Goal: Task Accomplishment & Management: Manage account settings

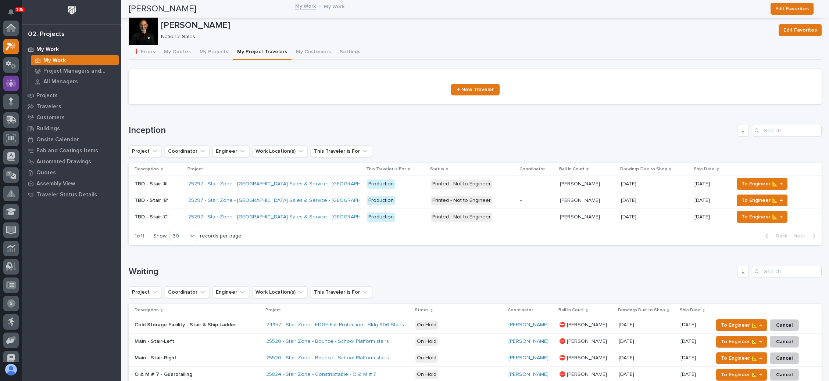
scroll to position [18, 0]
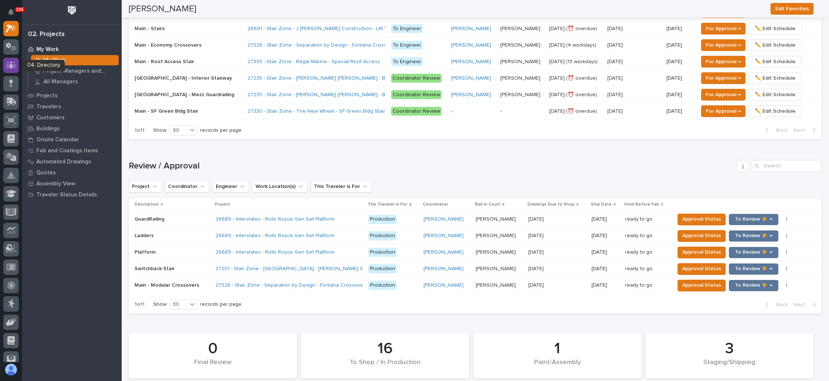
click at [13, 63] on icon at bounding box center [11, 65] width 11 height 8
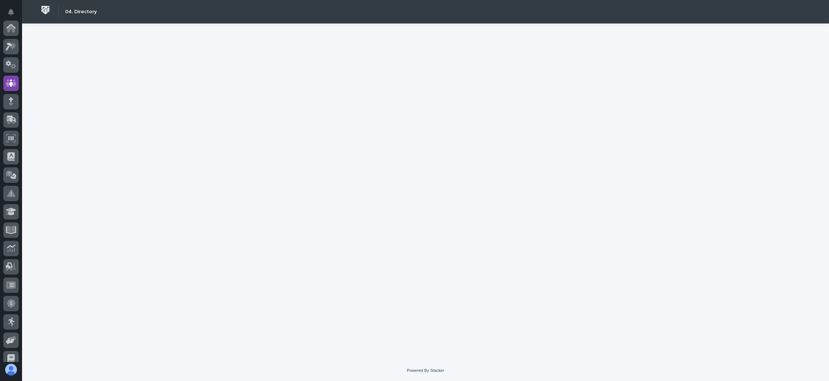
scroll to position [55, 0]
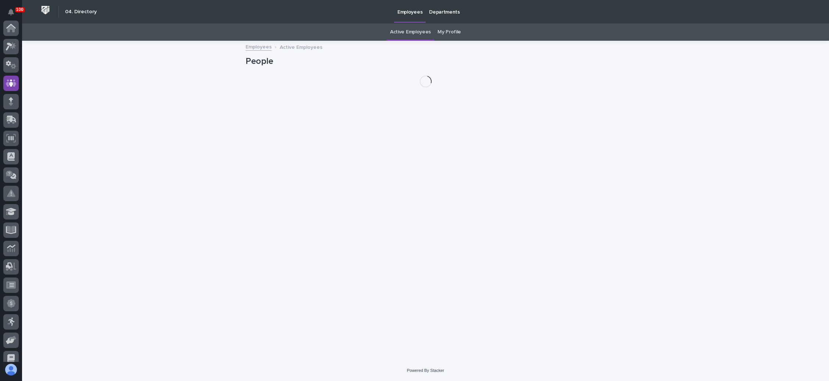
scroll to position [55, 0]
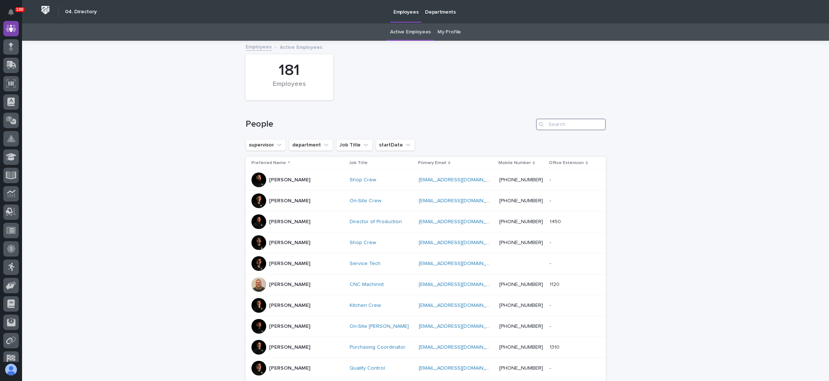
click at [567, 122] on input "Search" at bounding box center [571, 125] width 70 height 12
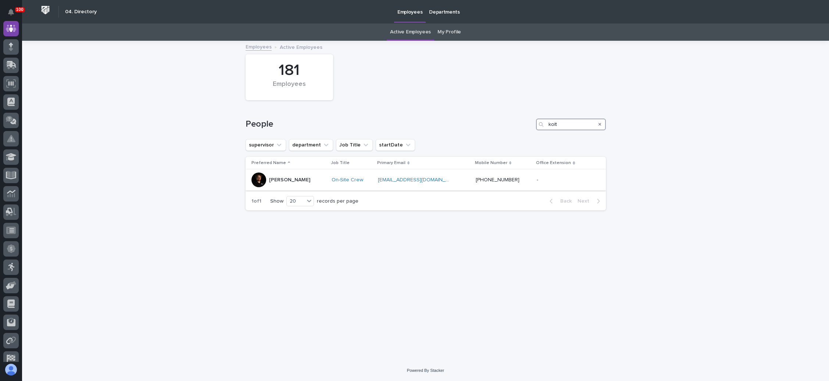
type input "kolt"
click at [450, 180] on p at bounding box center [414, 180] width 73 height 6
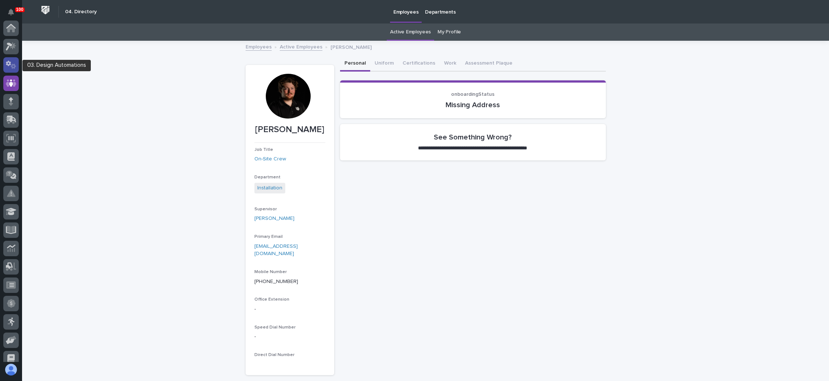
click at [9, 62] on icon at bounding box center [8, 64] width 5 height 6
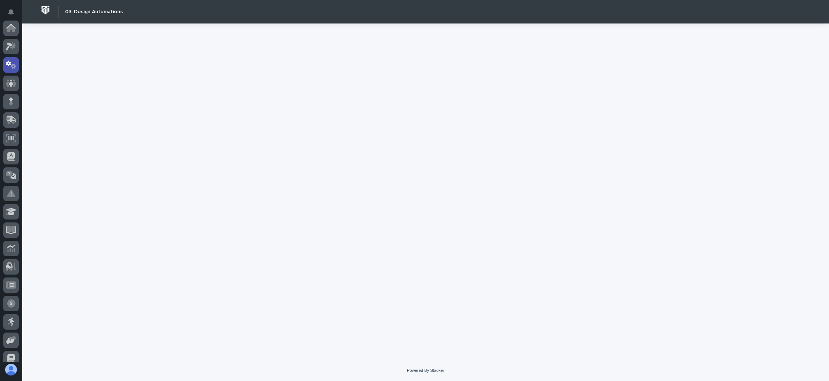
scroll to position [36, 0]
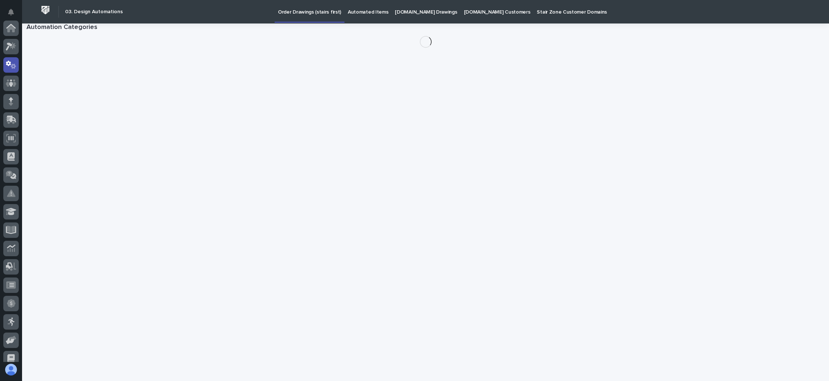
scroll to position [36, 0]
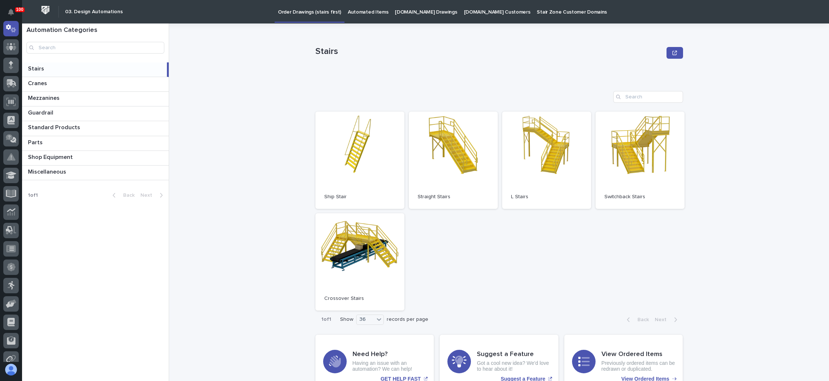
click at [425, 10] on p "[DOMAIN_NAME] Drawings" at bounding box center [426, 7] width 62 height 15
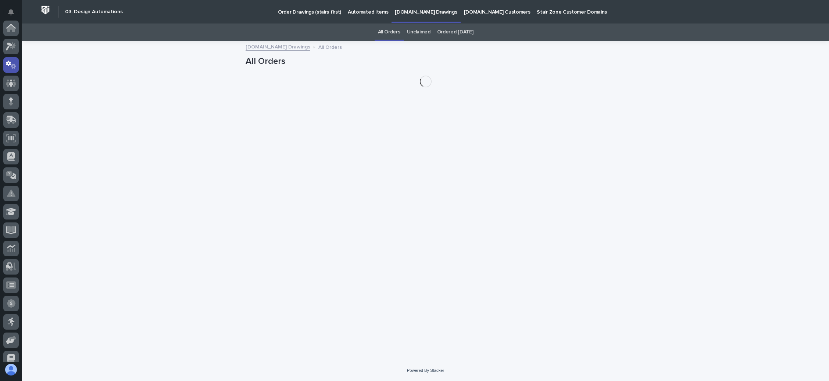
scroll to position [36, 0]
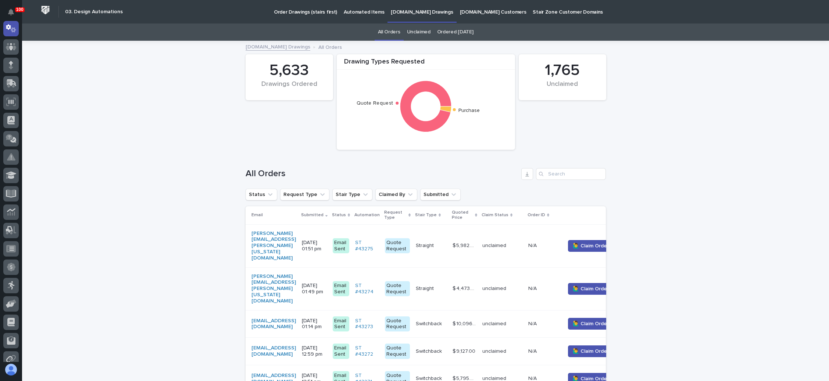
click at [422, 29] on link "Unclaimed" at bounding box center [419, 32] width 24 height 17
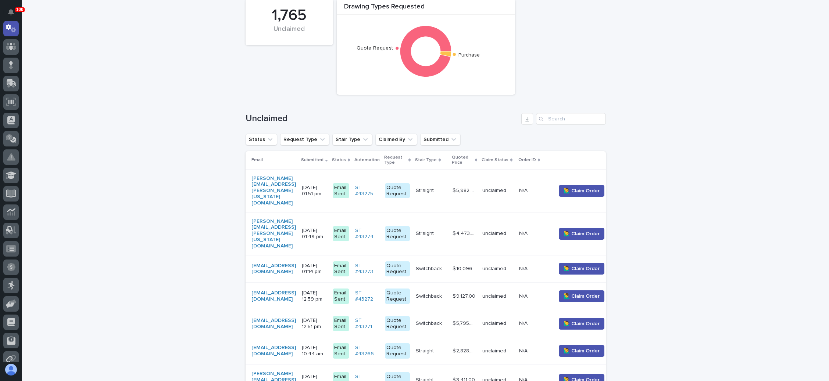
scroll to position [110, 0]
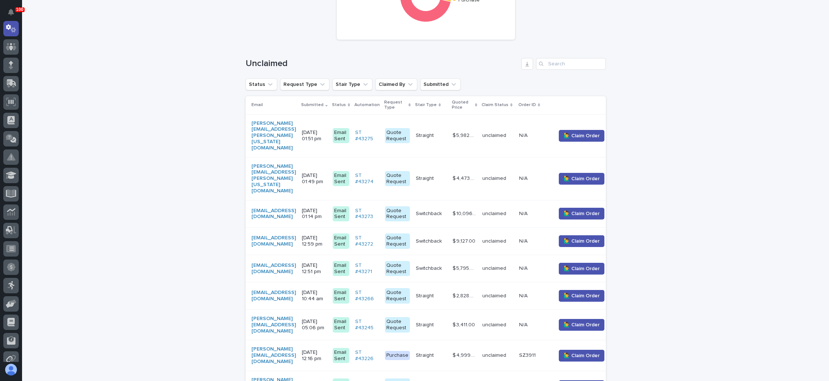
click at [327, 130] on p "[DATE] 01:51 pm" at bounding box center [314, 136] width 25 height 12
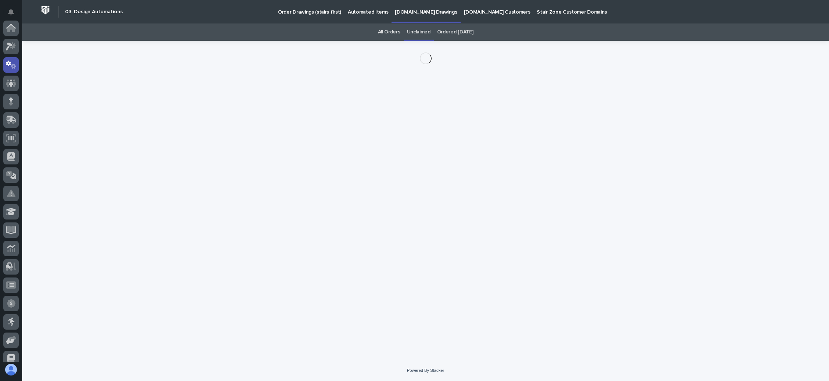
scroll to position [36, 0]
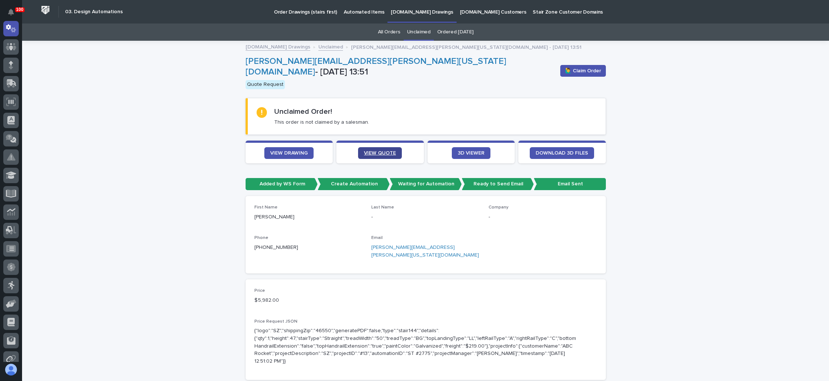
click at [376, 147] on link "VIEW QUOTE" at bounding box center [380, 153] width 44 height 12
click at [294, 151] on span "VIEW DRAWING" at bounding box center [288, 153] width 37 height 5
click at [586, 67] on span "🙋‍♂️ Claim Order" at bounding box center [583, 70] width 36 height 7
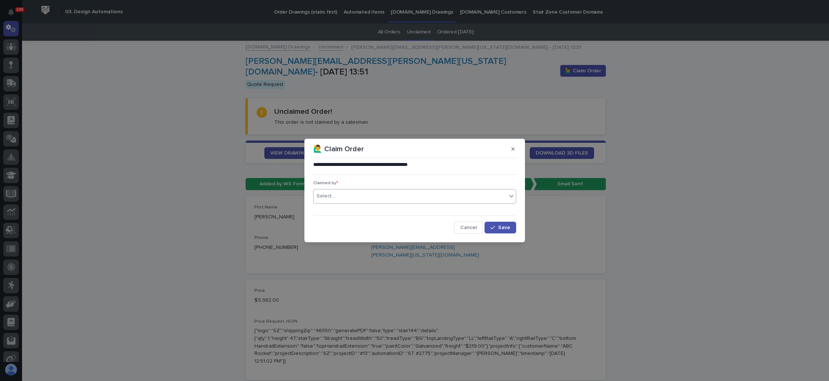
click at [434, 197] on div "Select..." at bounding box center [409, 196] width 193 height 12
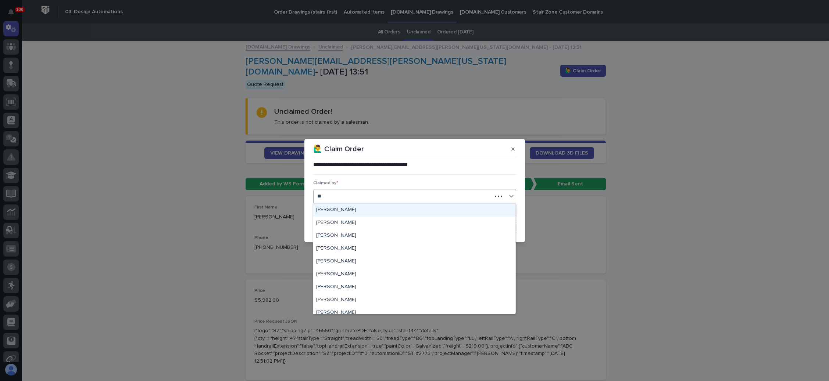
type input "***"
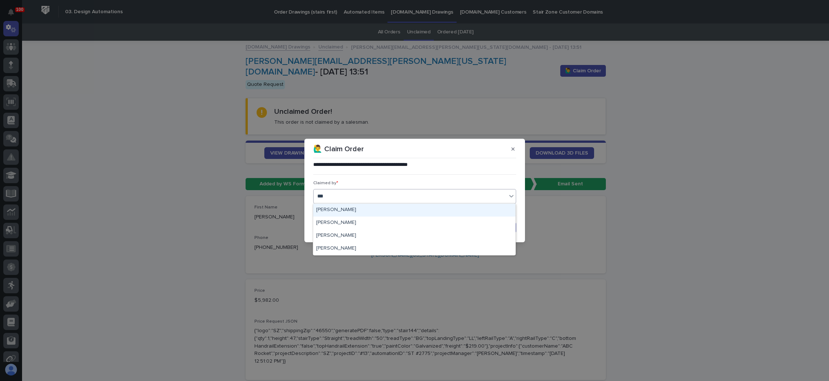
click at [391, 209] on div "[PERSON_NAME]" at bounding box center [414, 210] width 202 height 13
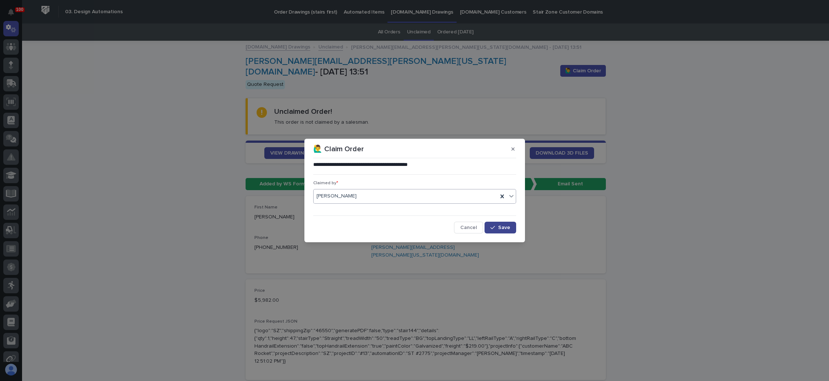
click at [493, 225] on icon "button" at bounding box center [492, 227] width 4 height 5
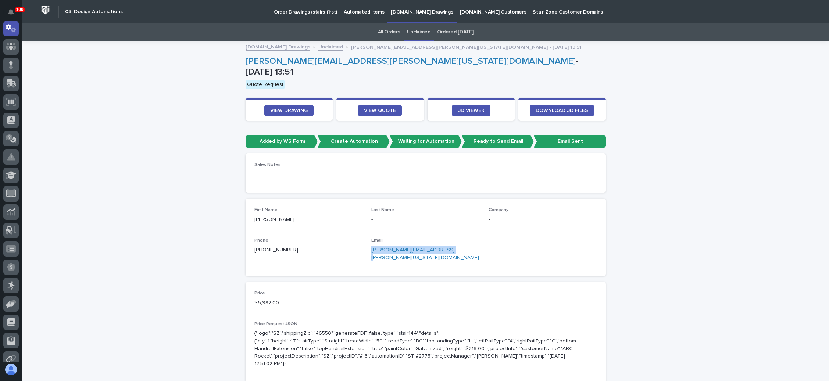
drag, startPoint x: 432, startPoint y: 246, endPoint x: 373, endPoint y: 246, distance: 59.2
click at [371, 249] on p "[PERSON_NAME][EMAIL_ADDRESS][PERSON_NAME][US_STATE][DOMAIN_NAME]" at bounding box center [425, 254] width 108 height 15
copy link "[PERSON_NAME][EMAIL_ADDRESS][PERSON_NAME][US_STATE][DOMAIN_NAME]"
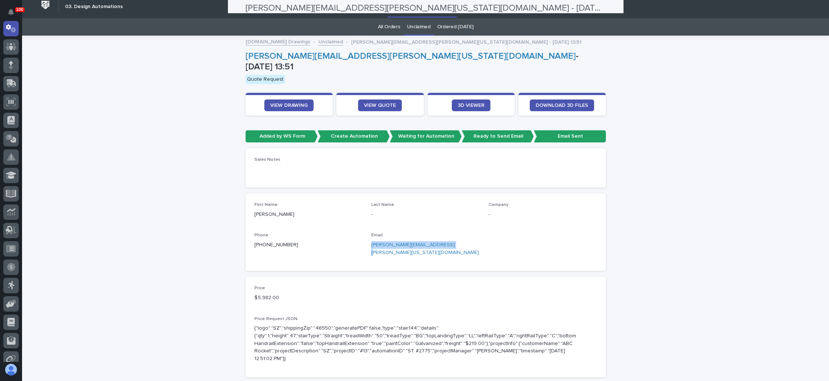
scroll to position [0, 0]
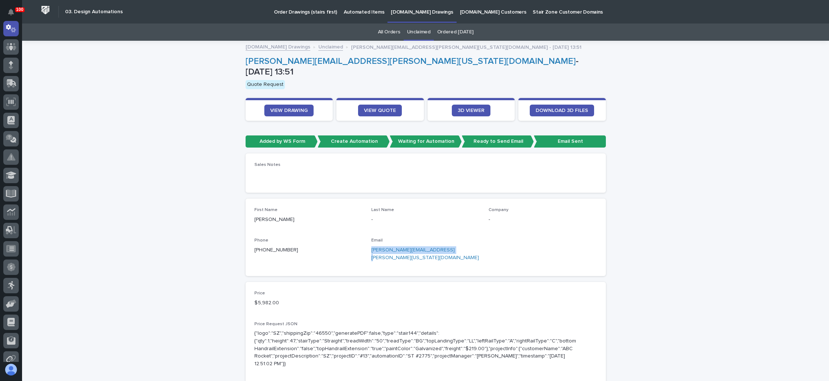
click at [413, 28] on link "Unclaimed" at bounding box center [419, 32] width 24 height 17
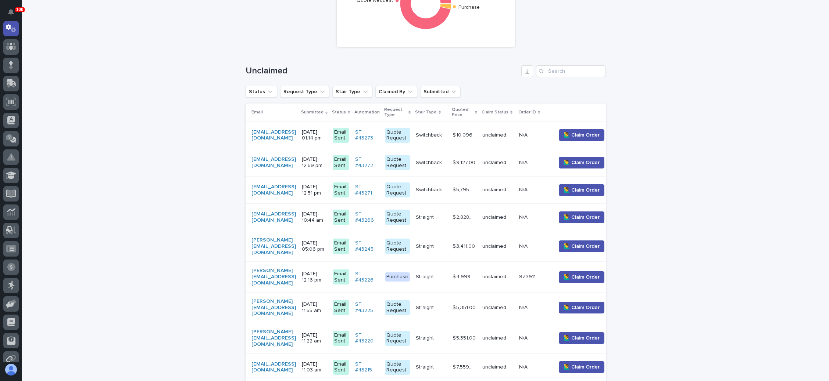
scroll to position [110, 0]
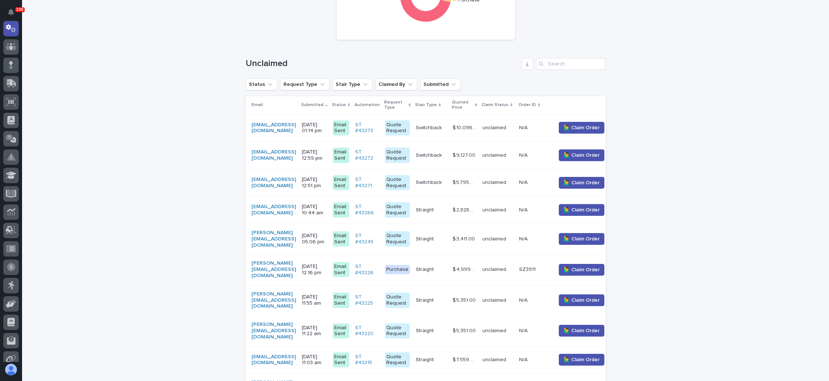
click at [443, 125] on p "Switchback" at bounding box center [430, 127] width 28 height 8
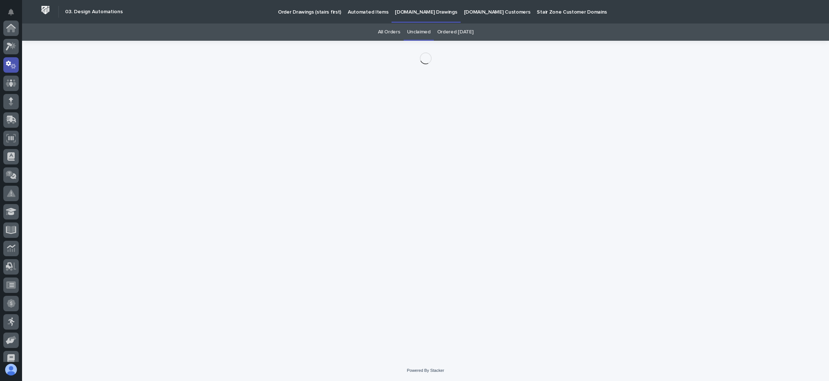
scroll to position [36, 0]
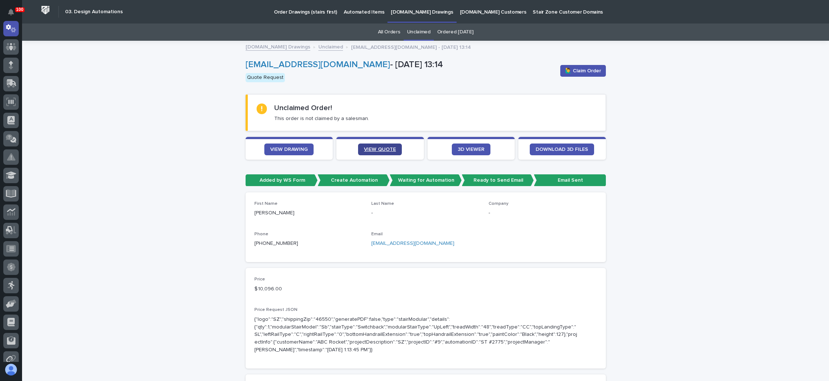
click at [372, 149] on span "VIEW QUOTE" at bounding box center [380, 149] width 32 height 5
click at [584, 66] on button "🙋‍♂️ Claim Order" at bounding box center [583, 71] width 46 height 12
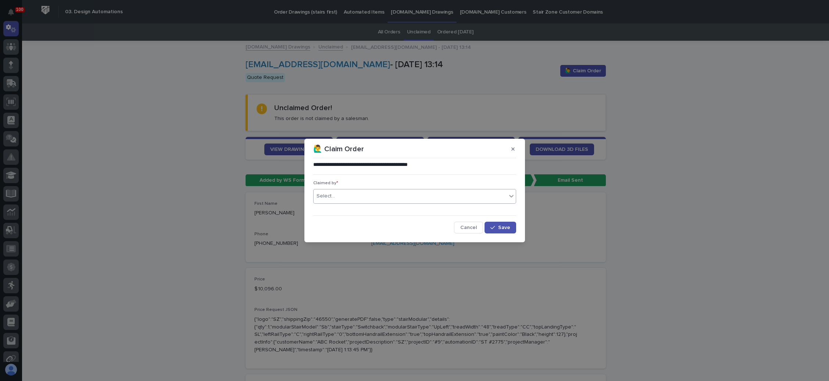
click at [402, 192] on div "Select..." at bounding box center [409, 196] width 193 height 12
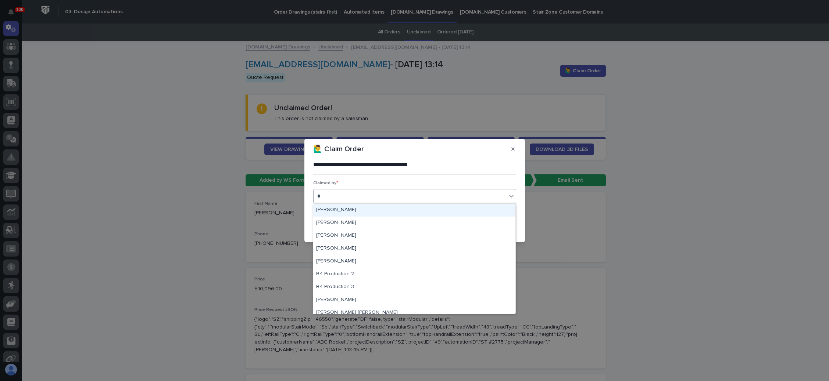
type input "**"
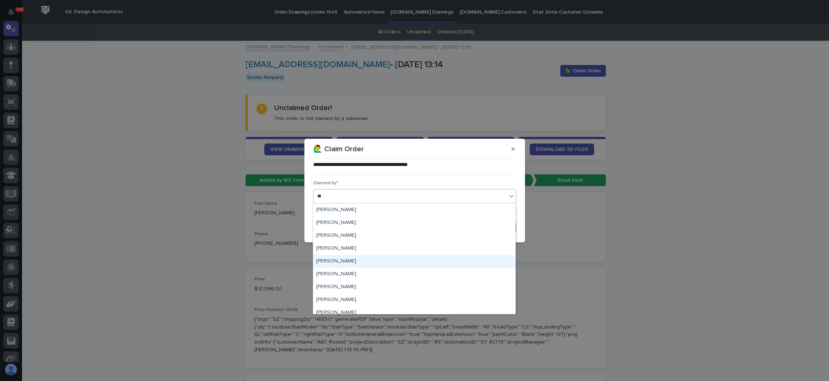
click at [346, 259] on div "[PERSON_NAME]" at bounding box center [414, 261] width 202 height 13
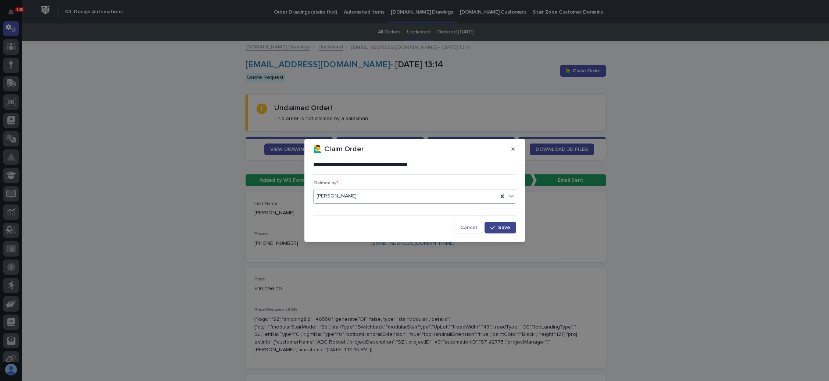
click at [492, 228] on icon "button" at bounding box center [492, 227] width 4 height 5
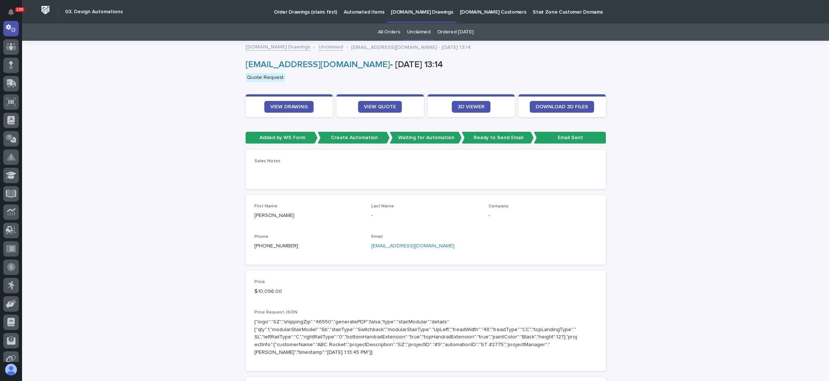
drag, startPoint x: 442, startPoint y: 246, endPoint x: 367, endPoint y: 251, distance: 75.9
click at [371, 251] on div "Email [EMAIL_ADDRESS][DOMAIN_NAME]" at bounding box center [425, 245] width 108 height 22
copy link "[EMAIL_ADDRESS][DOMAIN_NAME]"
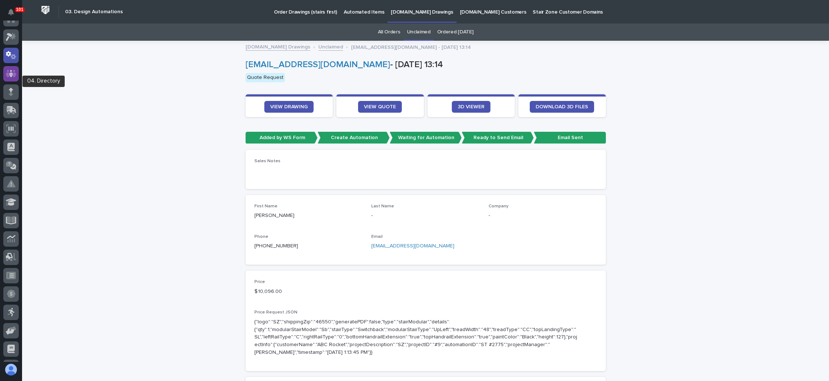
scroll to position [0, 0]
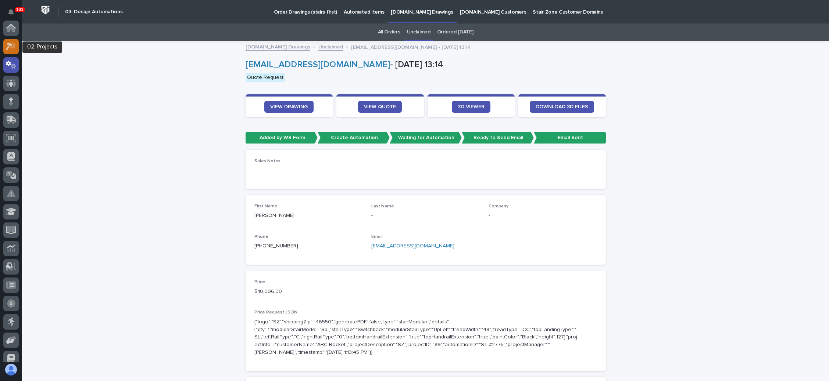
click at [11, 46] on icon at bounding box center [9, 47] width 7 height 8
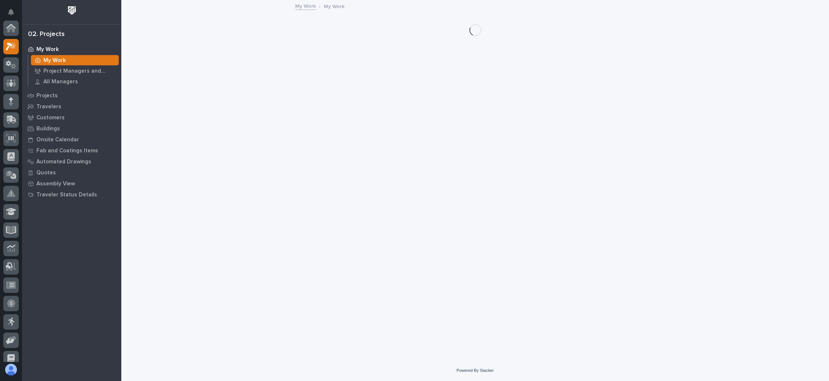
scroll to position [18, 0]
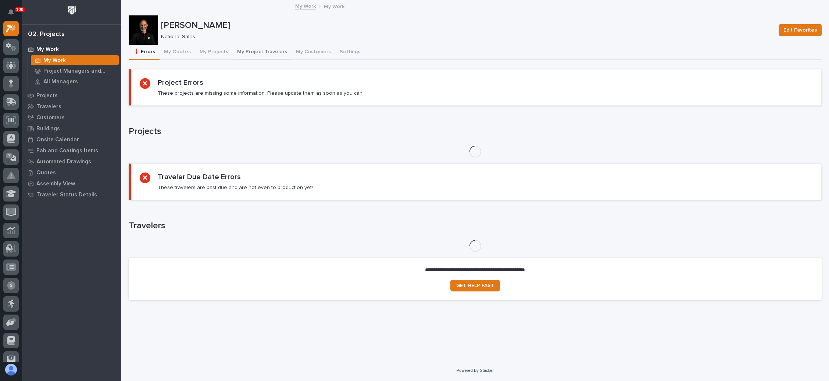
click at [263, 51] on button "My Project Travelers" at bounding box center [262, 52] width 59 height 15
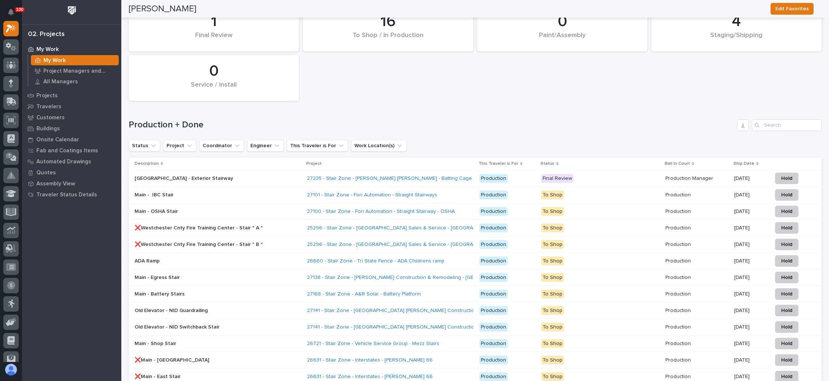
scroll to position [1035, 0]
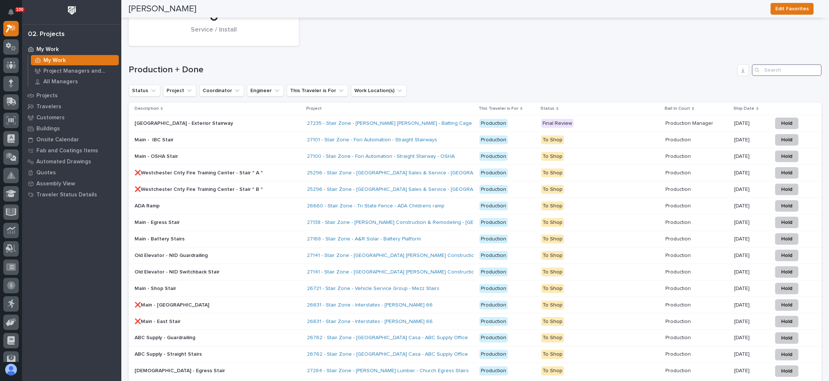
click at [774, 65] on input "Search" at bounding box center [786, 70] width 70 height 12
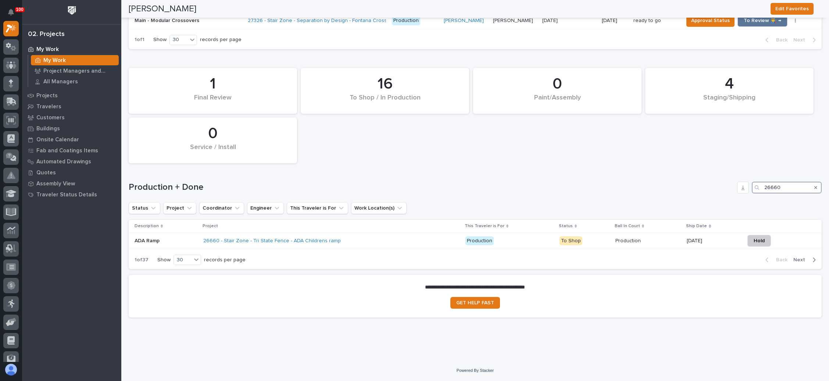
scroll to position [912, 0]
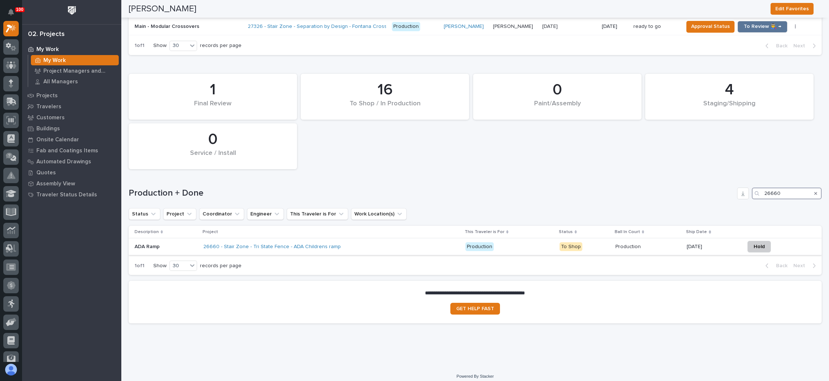
type input "26660"
click at [580, 243] on p "To Shop" at bounding box center [584, 247] width 50 height 9
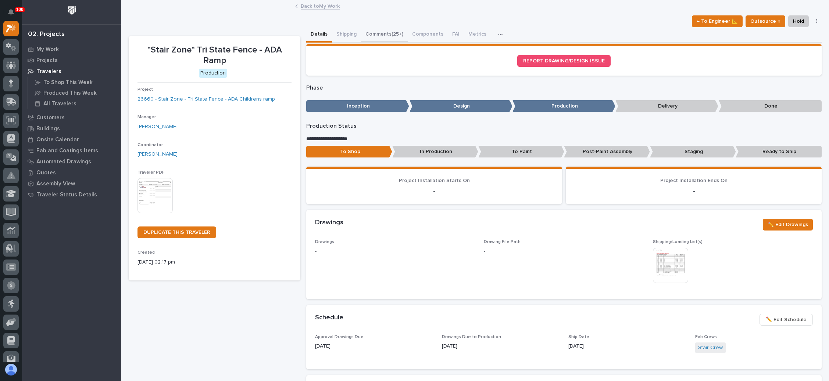
click at [392, 35] on button "Comments (25+)" at bounding box center [384, 34] width 47 height 15
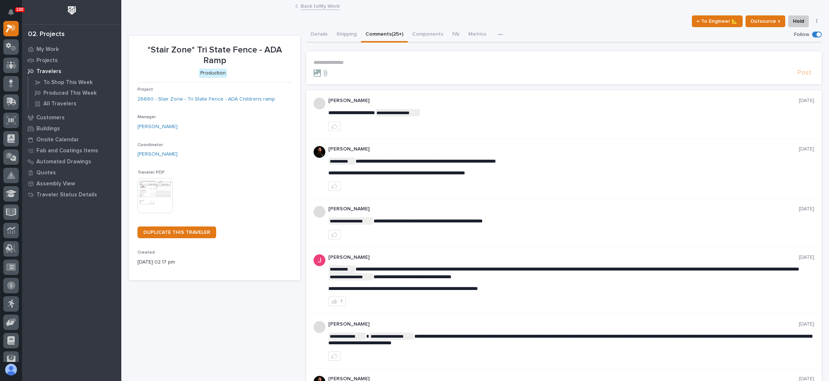
click at [345, 60] on p "**********" at bounding box center [563, 63] width 500 height 6
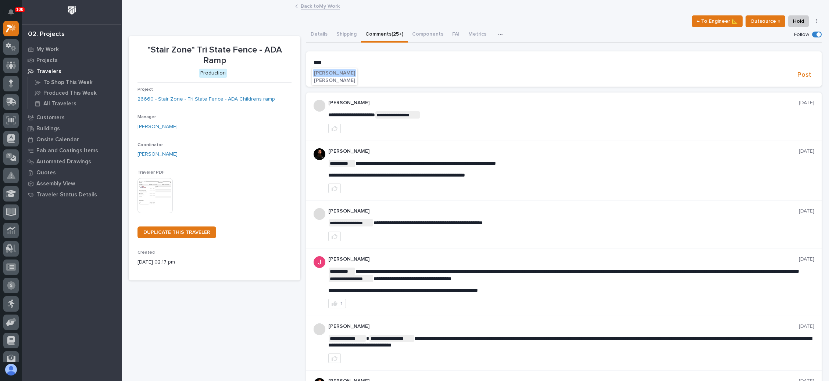
drag, startPoint x: 335, startPoint y: 73, endPoint x: 342, endPoint y: 67, distance: 9.2
click at [335, 73] on span "[PERSON_NAME]" at bounding box center [334, 73] width 41 height 5
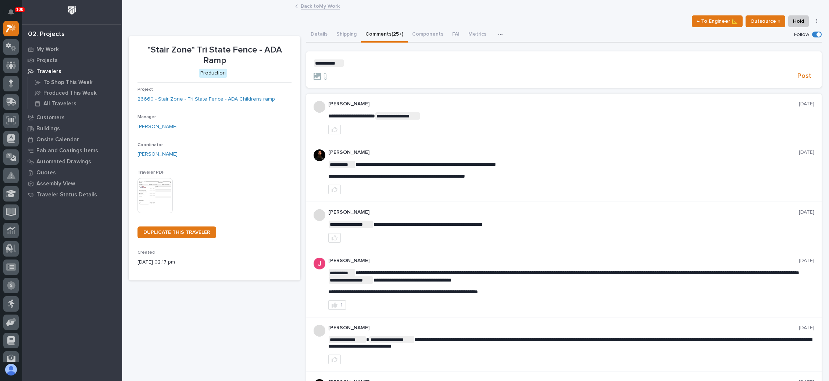
click at [351, 64] on p "**********" at bounding box center [563, 63] width 500 height 7
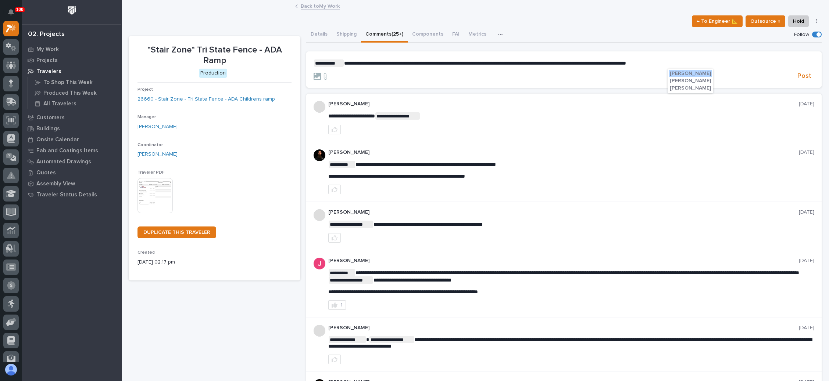
click at [673, 80] on span "[PERSON_NAME]" at bounding box center [689, 80] width 41 height 5
click at [357, 61] on span "**********" at bounding box center [481, 63] width 274 height 5
click at [801, 73] on span "Post" at bounding box center [804, 76] width 14 height 8
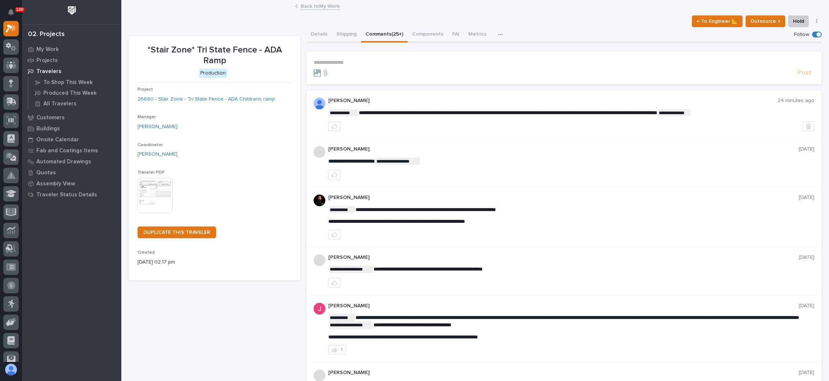
click at [313, 3] on link "Back to My Work" at bounding box center [320, 5] width 39 height 8
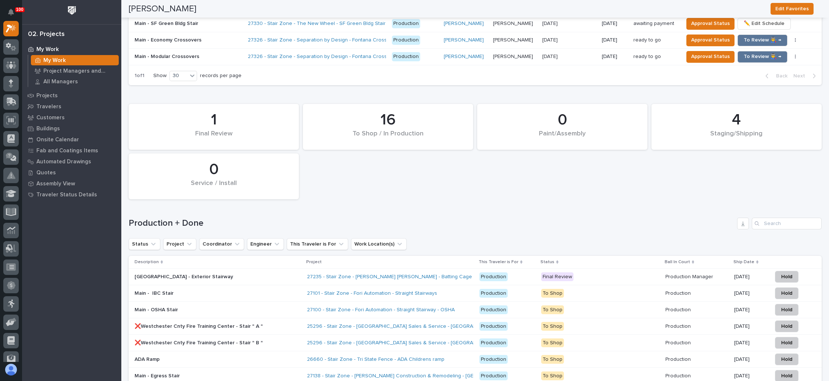
scroll to position [717, 0]
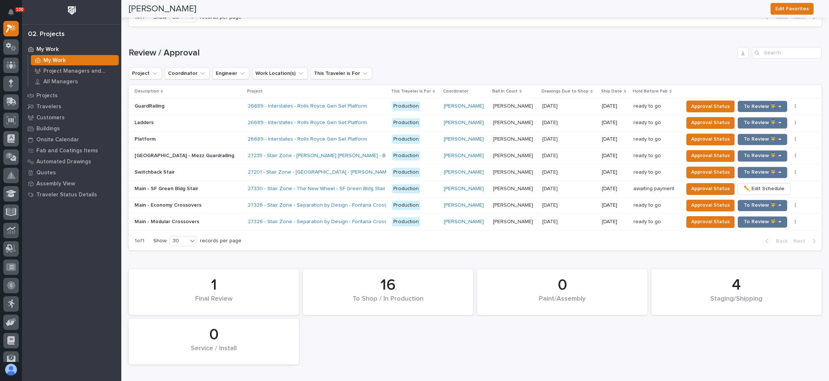
click at [546, 201] on p "[DATE]" at bounding box center [550, 205] width 17 height 8
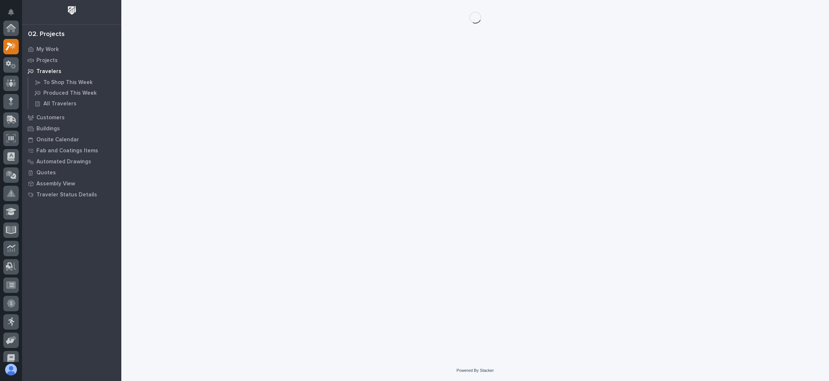
scroll to position [18, 0]
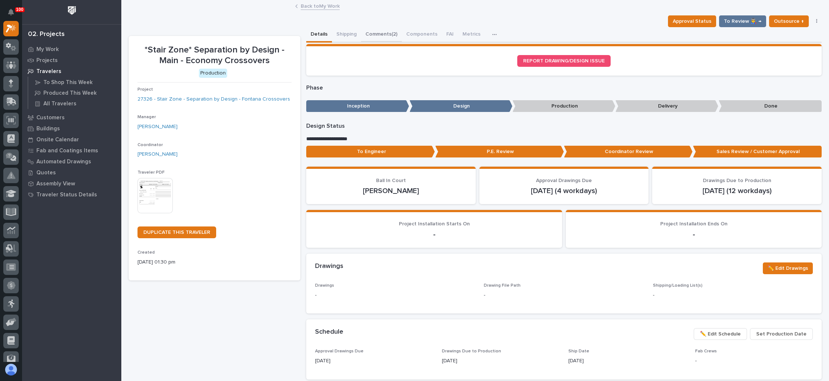
click at [387, 32] on button "Comments (2)" at bounding box center [381, 34] width 41 height 15
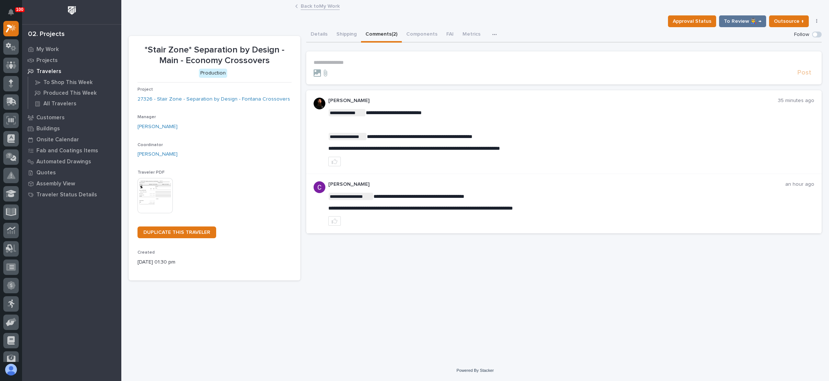
click at [322, 7] on link "Back to My Work" at bounding box center [320, 5] width 39 height 8
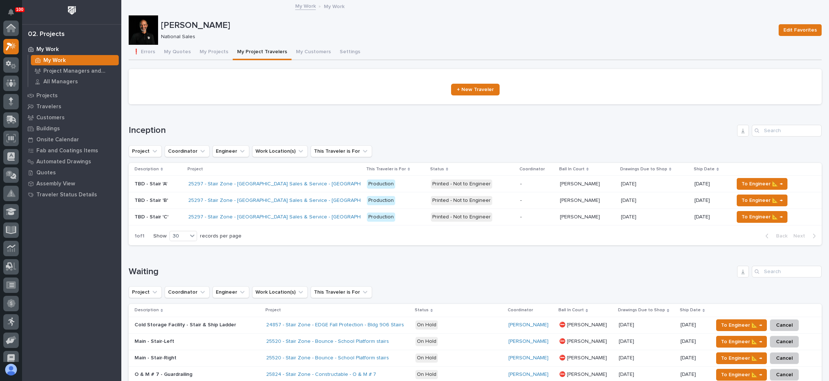
scroll to position [18, 0]
click at [218, 49] on button "My Projects" at bounding box center [213, 52] width 37 height 15
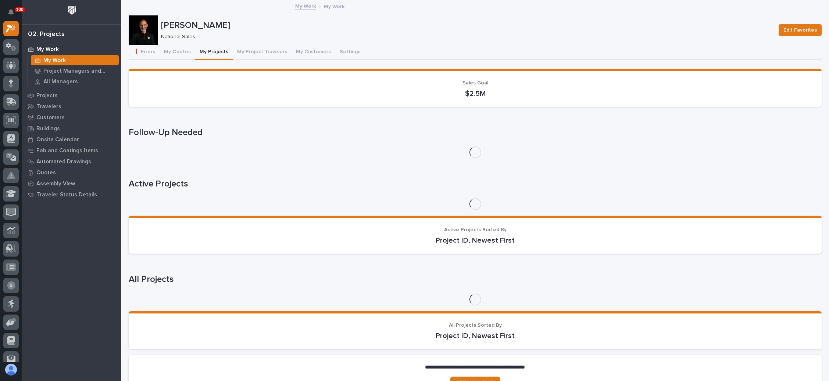
click at [215, 51] on button "My Projects" at bounding box center [213, 52] width 37 height 15
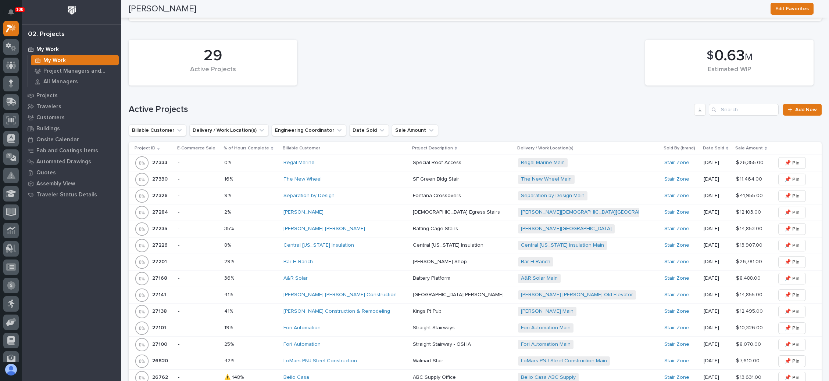
scroll to position [606, 0]
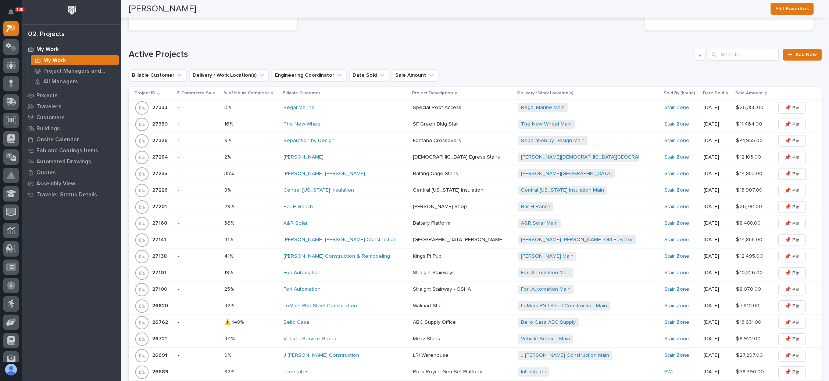
click at [591, 136] on div "Separation by Design Main + 0" at bounding box center [582, 140] width 129 height 9
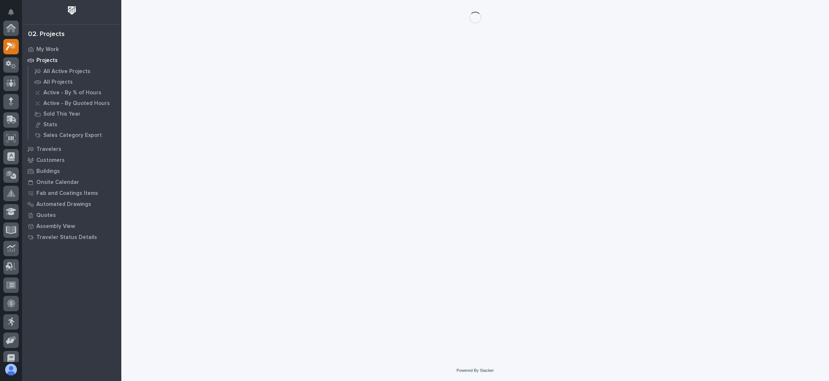
scroll to position [18, 0]
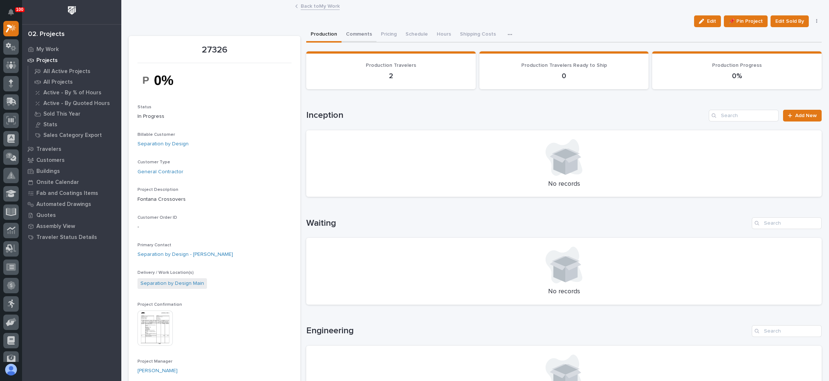
click at [362, 33] on button "Comments" at bounding box center [358, 34] width 35 height 15
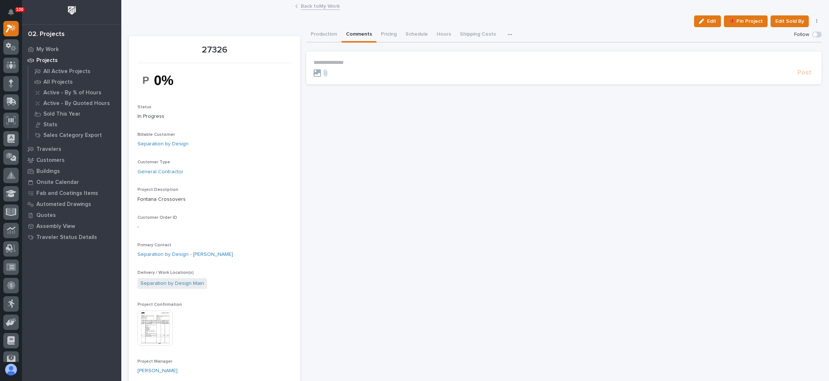
click at [324, 3] on link "Back to My Work" at bounding box center [320, 5] width 39 height 8
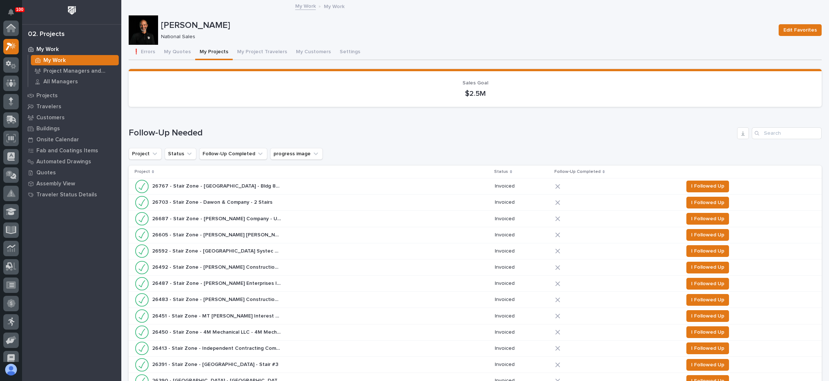
scroll to position [18, 0]
click at [265, 47] on button "My Project Travelers" at bounding box center [262, 52] width 59 height 15
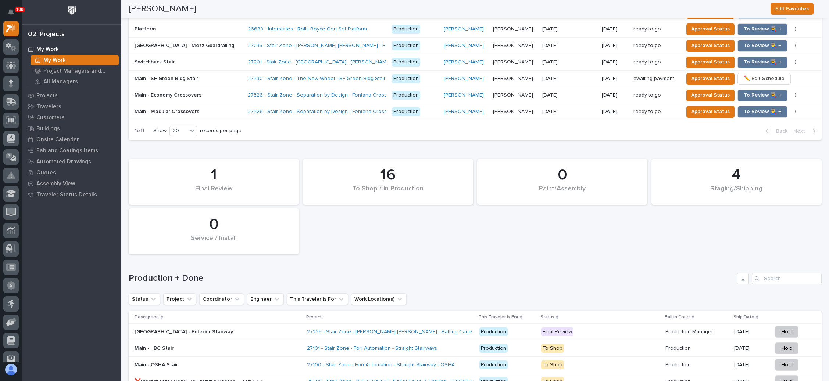
scroll to position [717, 0]
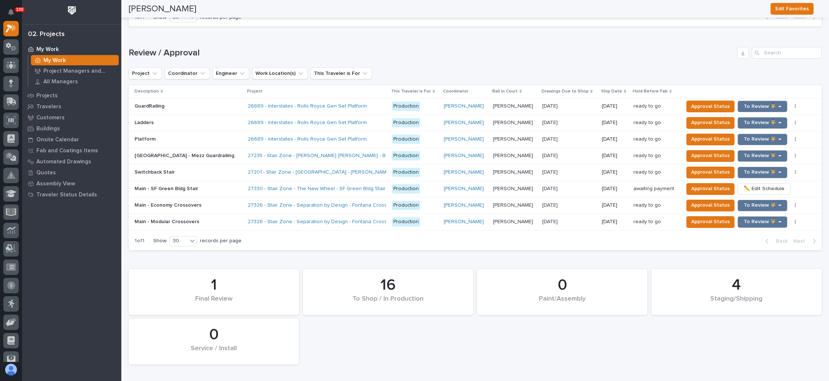
click at [559, 218] on p "[DATE]" at bounding box center [550, 222] width 17 height 8
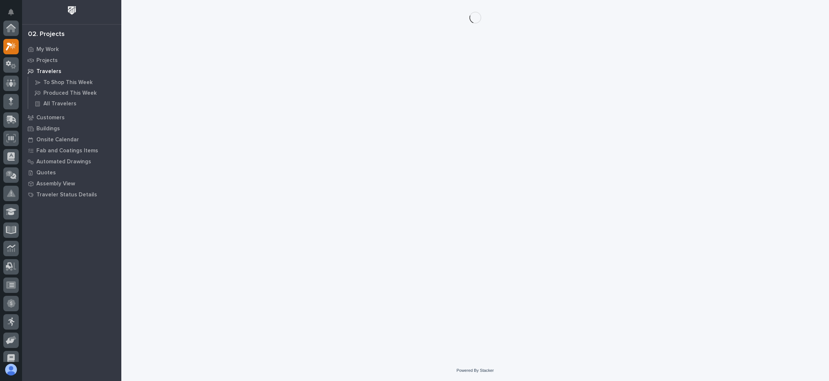
scroll to position [18, 0]
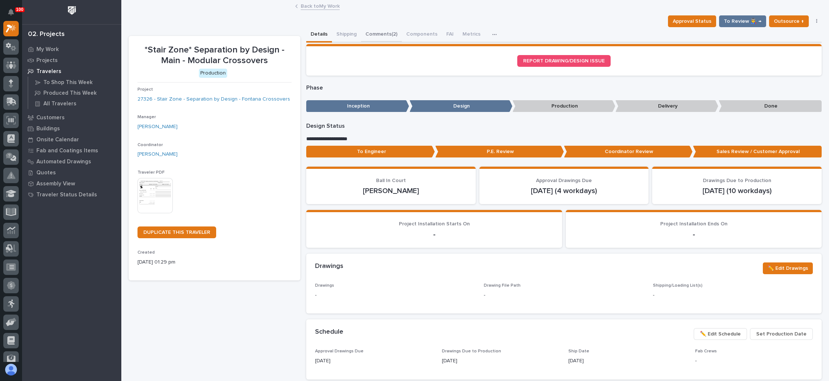
click at [386, 33] on button "Comments (2)" at bounding box center [381, 34] width 41 height 15
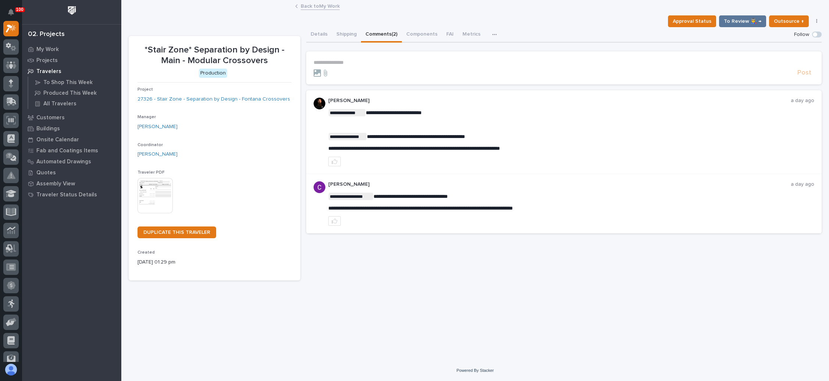
click at [325, 8] on link "Back to My Work" at bounding box center [320, 5] width 39 height 8
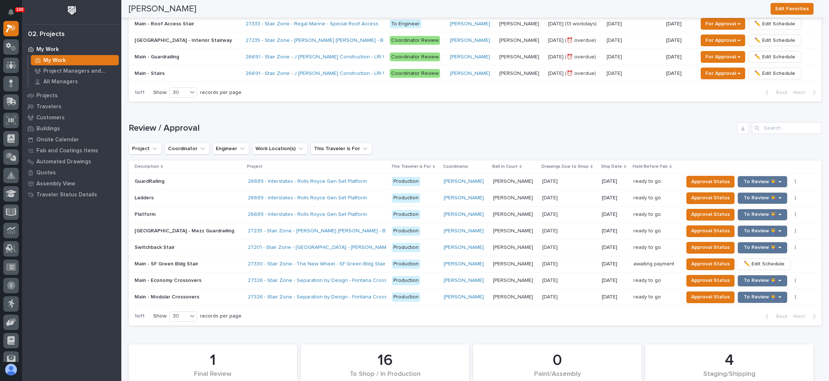
scroll to position [661, 0]
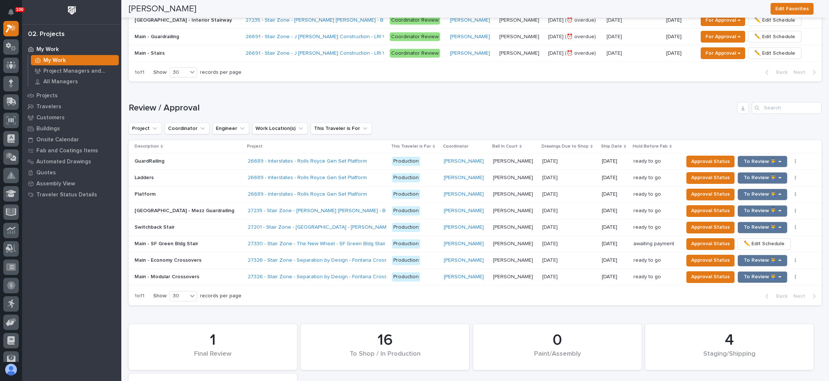
click at [559, 256] on p "[DATE]" at bounding box center [550, 260] width 17 height 8
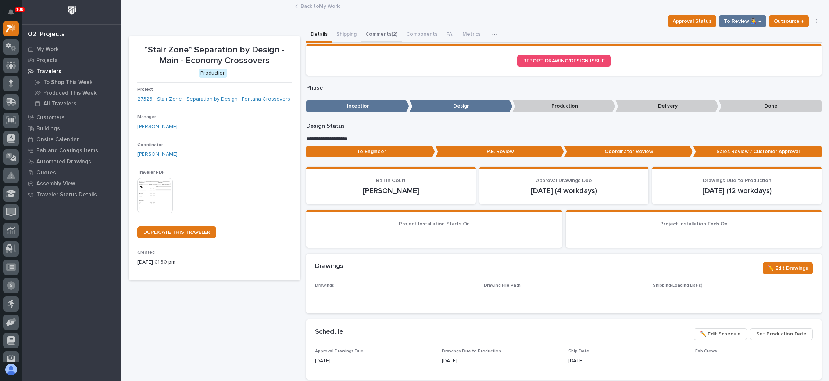
click at [377, 28] on button "Comments (2)" at bounding box center [381, 34] width 41 height 15
